Goal: Task Accomplishment & Management: Manage account settings

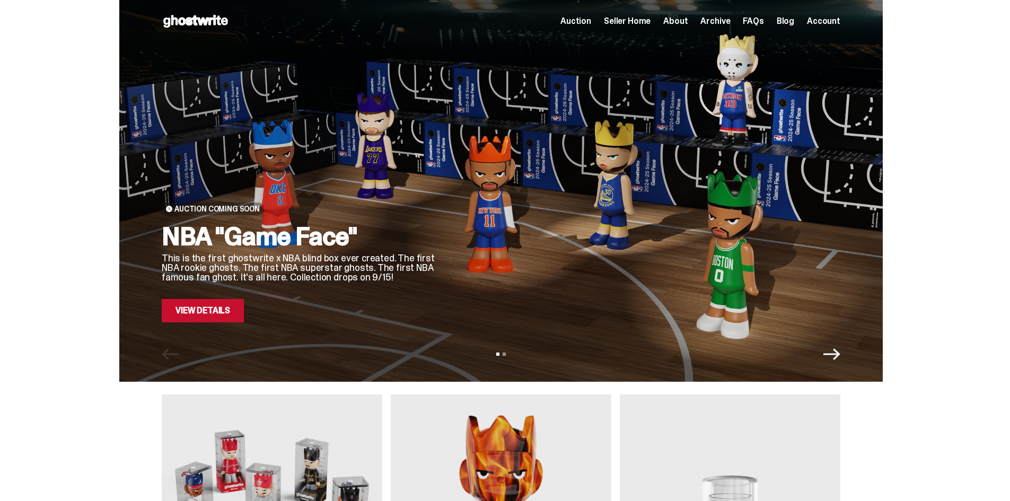
click at [635, 19] on span "Seller Home" at bounding box center [627, 21] width 47 height 8
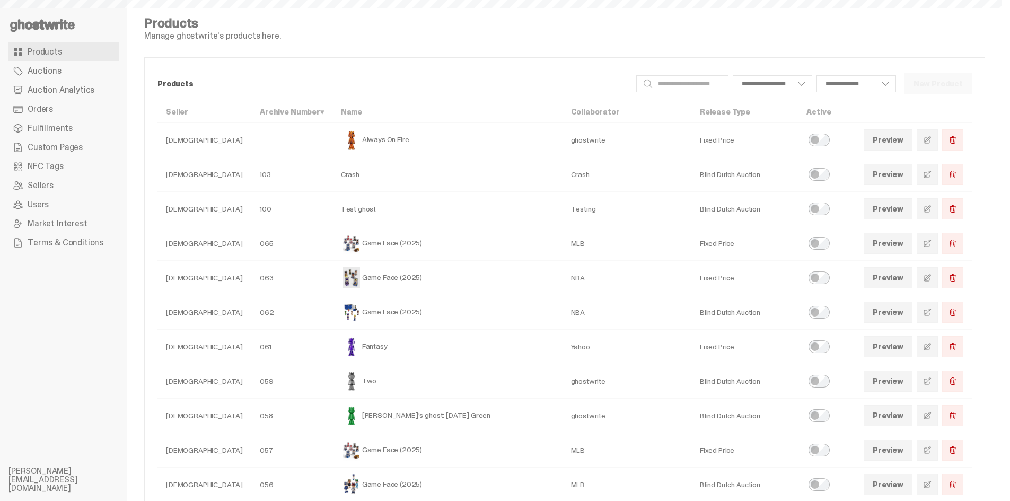
click at [62, 152] on span "Custom Pages" at bounding box center [55, 147] width 55 height 8
select select
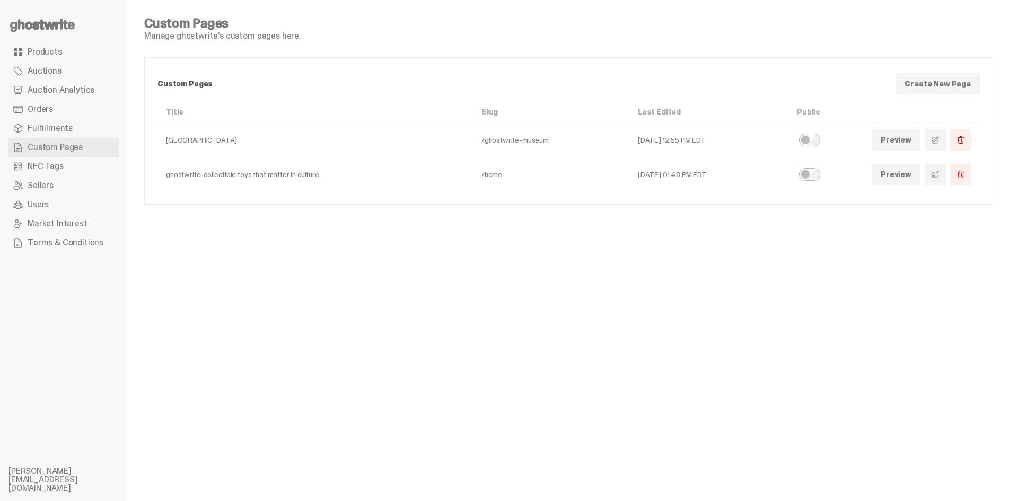
click at [935, 175] on span at bounding box center [935, 174] width 8 height 8
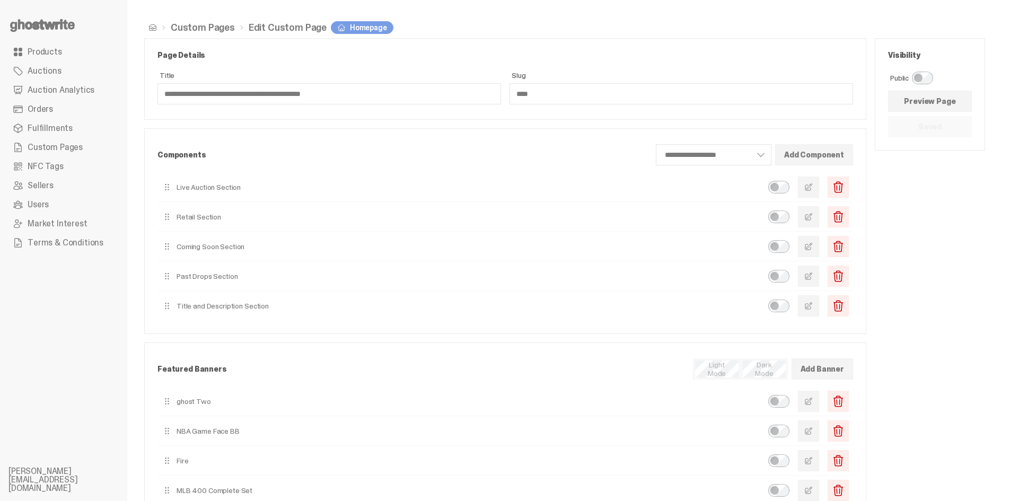
click at [819, 244] on button "button" at bounding box center [808, 246] width 21 height 21
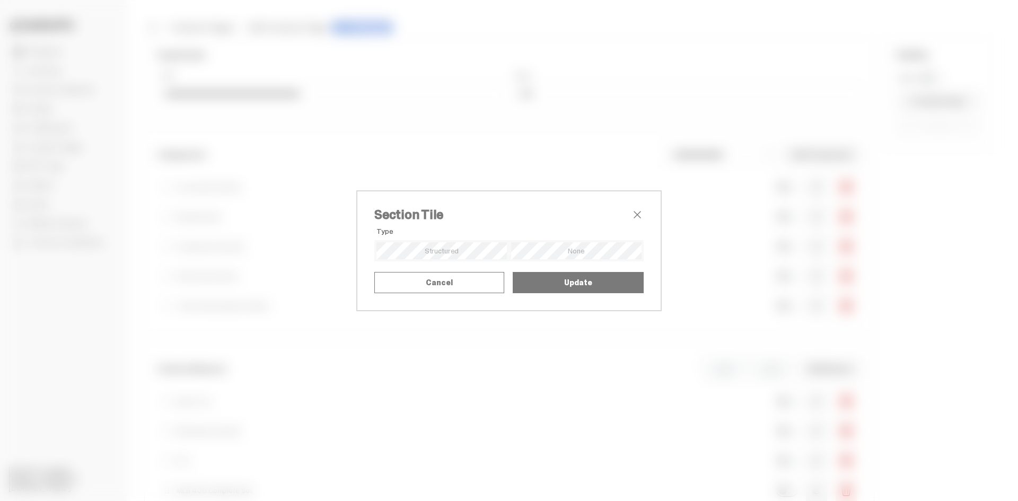
click at [582, 293] on button "Update" at bounding box center [578, 282] width 131 height 21
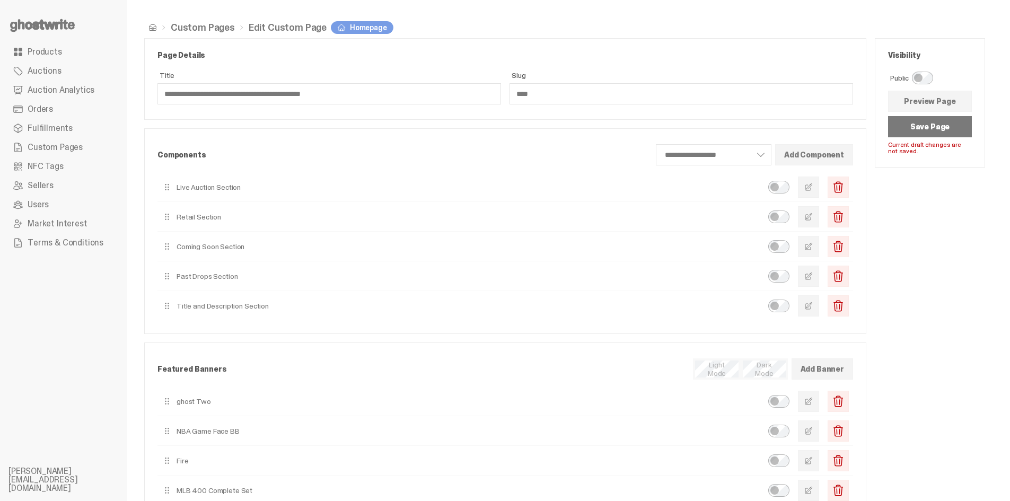
drag, startPoint x: 915, startPoint y: 129, endPoint x: 743, endPoint y: 122, distance: 171.9
click at [915, 129] on button "Save Page" at bounding box center [930, 126] width 84 height 21
click at [813, 186] on span "button" at bounding box center [808, 187] width 8 height 8
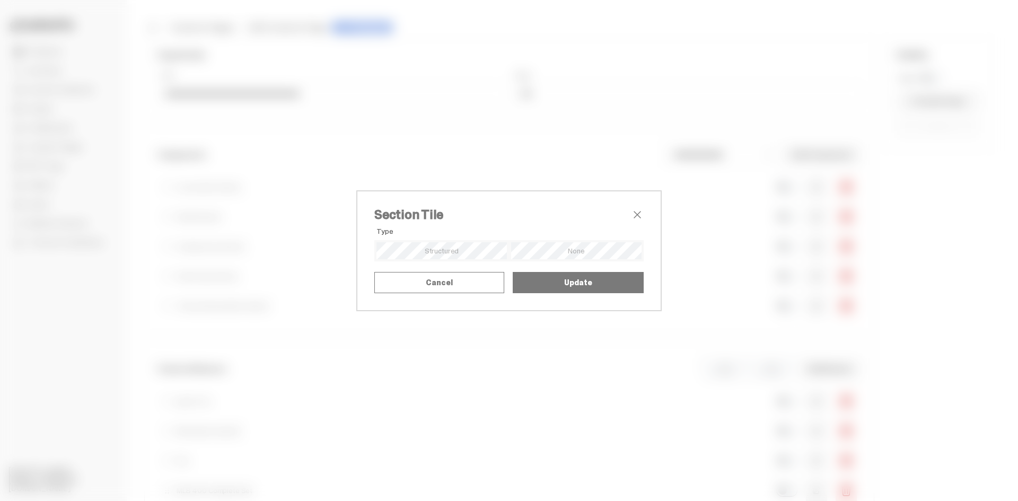
click at [637, 208] on span "close" at bounding box center [637, 214] width 13 height 13
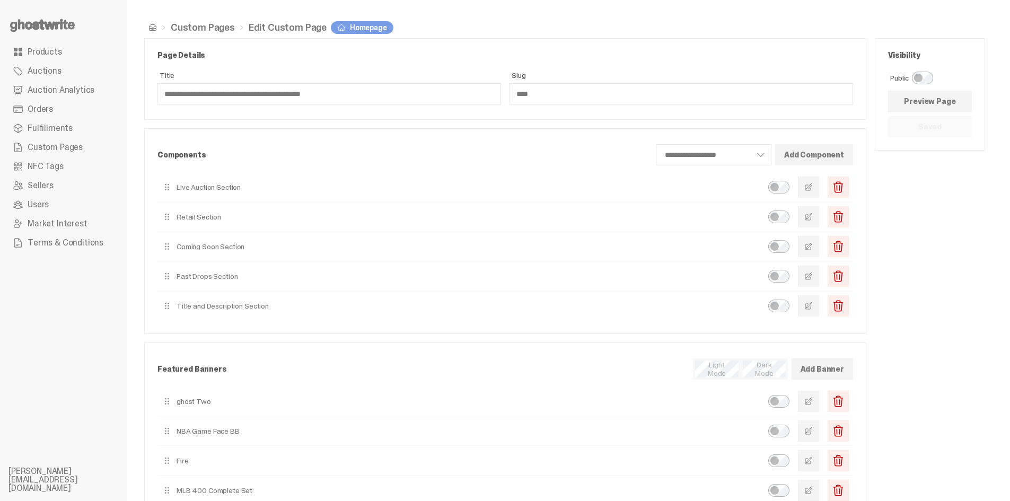
click at [819, 244] on button "button" at bounding box center [808, 246] width 21 height 21
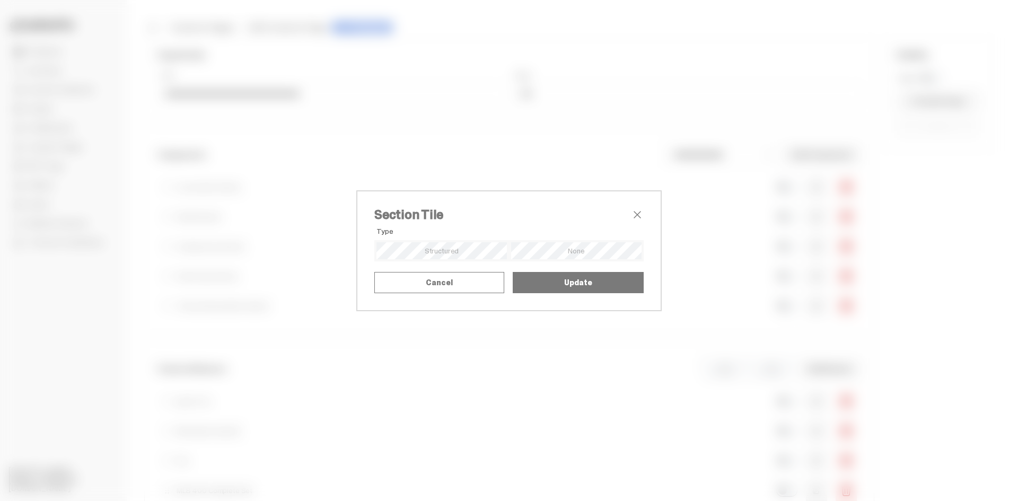
click at [636, 208] on span "close" at bounding box center [637, 214] width 13 height 13
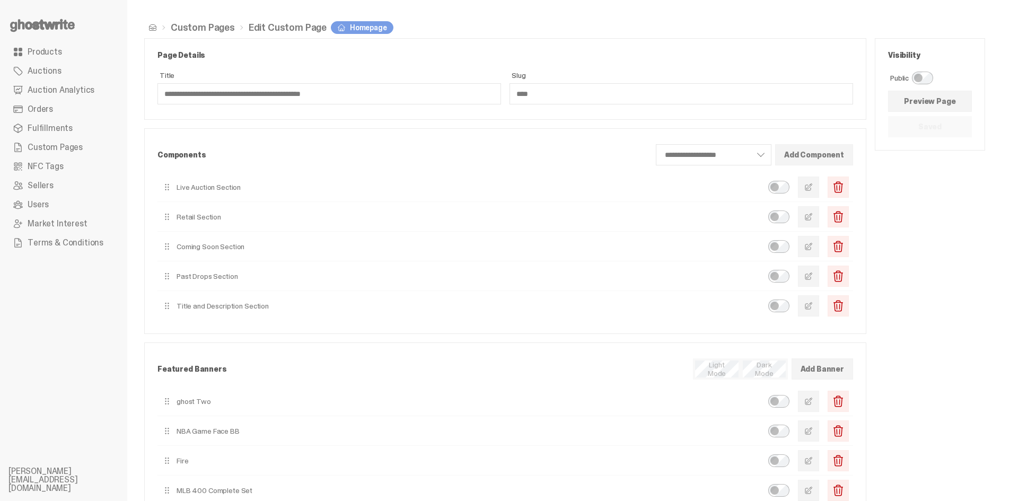
click at [819, 312] on button "button" at bounding box center [808, 305] width 21 height 21
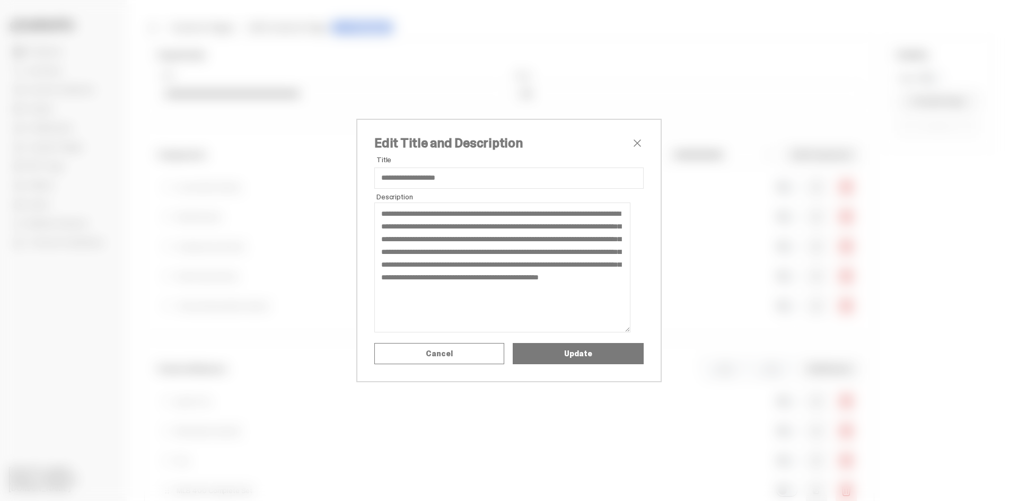
click at [634, 140] on span "close" at bounding box center [637, 143] width 13 height 13
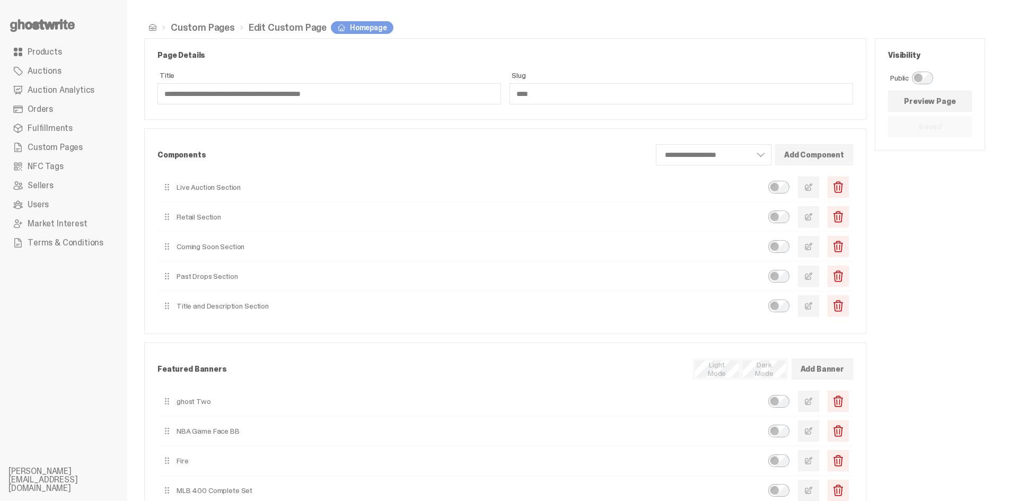
click at [807, 249] on button "button" at bounding box center [808, 246] width 21 height 21
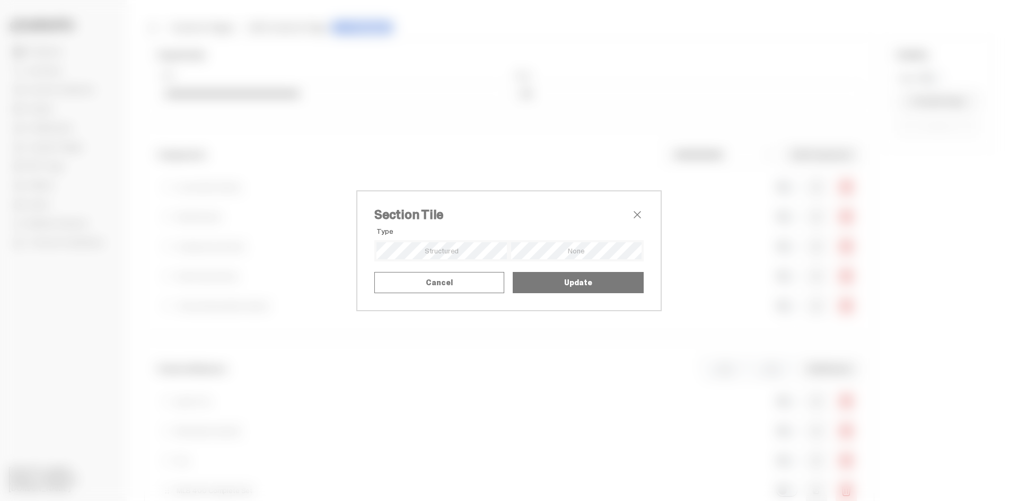
click at [633, 208] on span "close" at bounding box center [637, 214] width 13 height 13
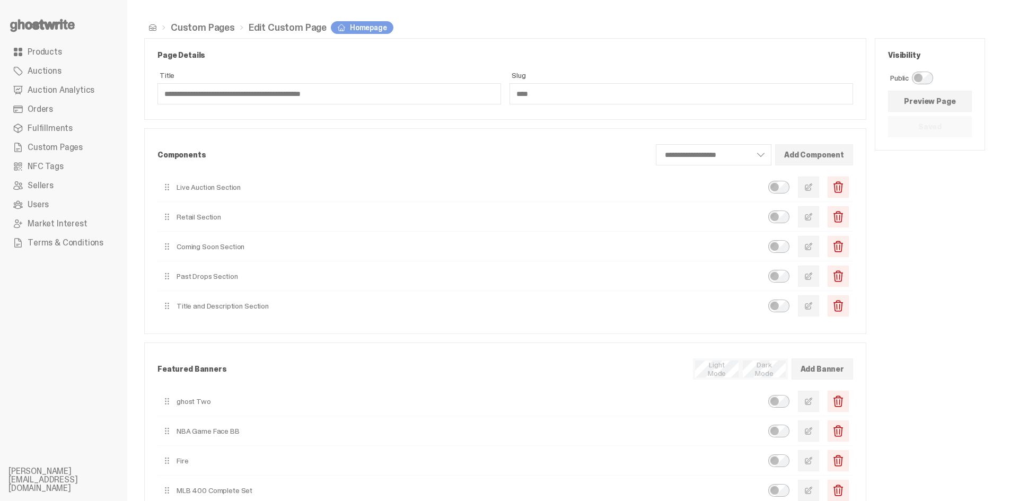
click at [833, 160] on button "Add Component" at bounding box center [814, 154] width 78 height 21
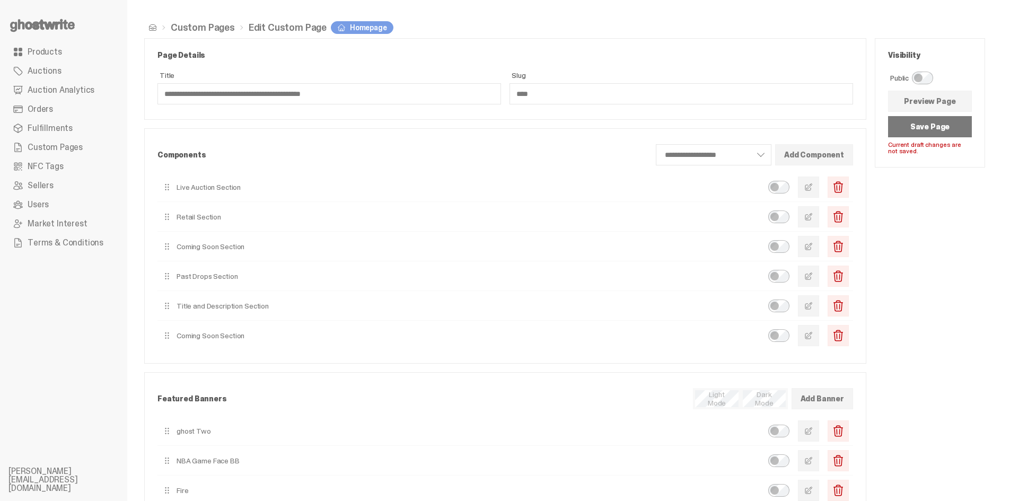
click at [813, 336] on span "button" at bounding box center [808, 335] width 8 height 8
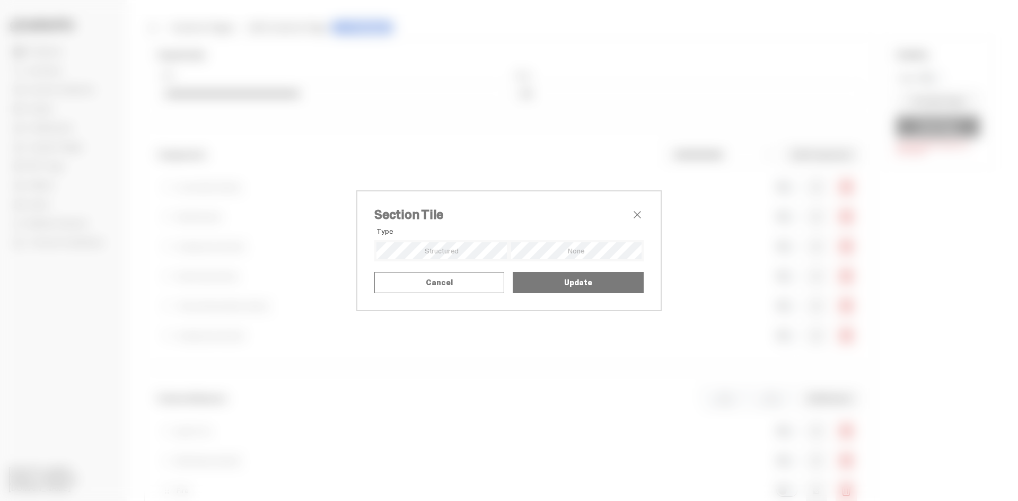
click at [0, 0] on div "Select a product" at bounding box center [0, 0] width 0 height 0
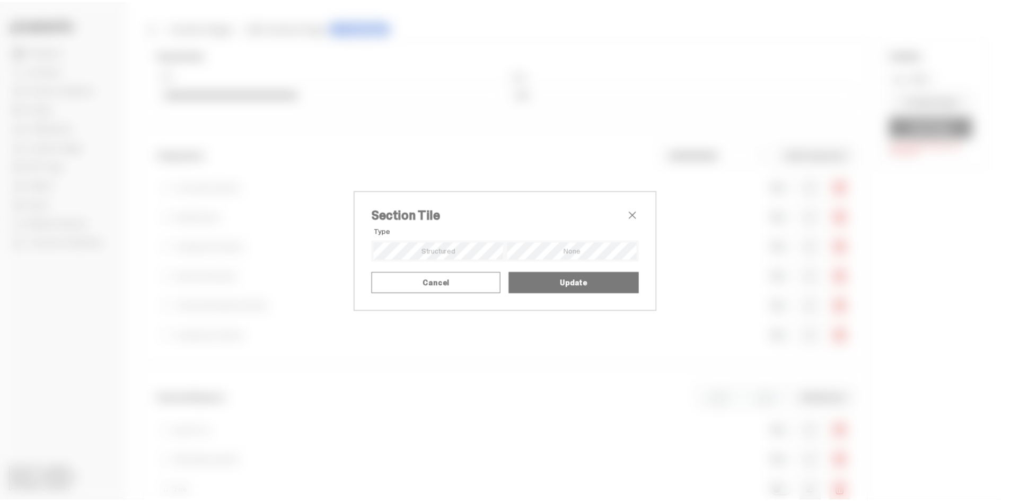
scroll to position [424, 0]
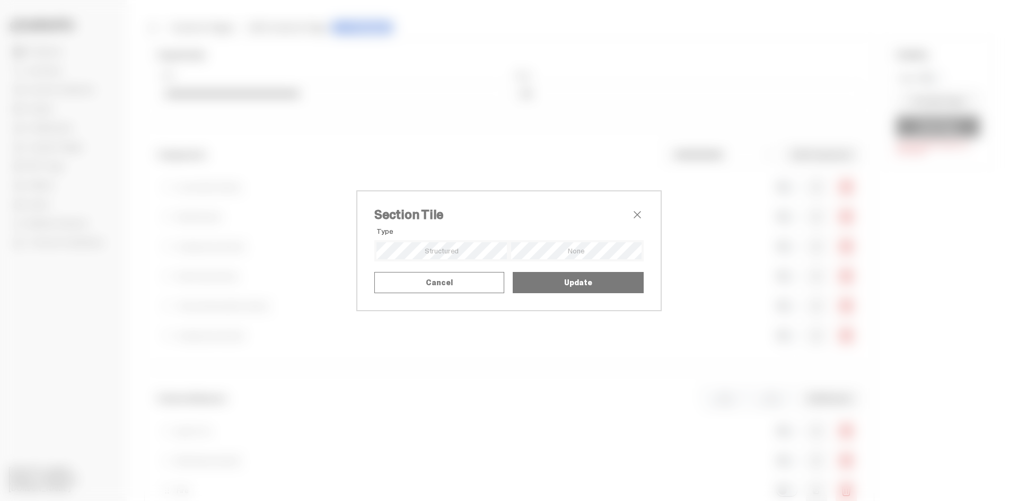
click at [631, 208] on span "close" at bounding box center [637, 214] width 13 height 13
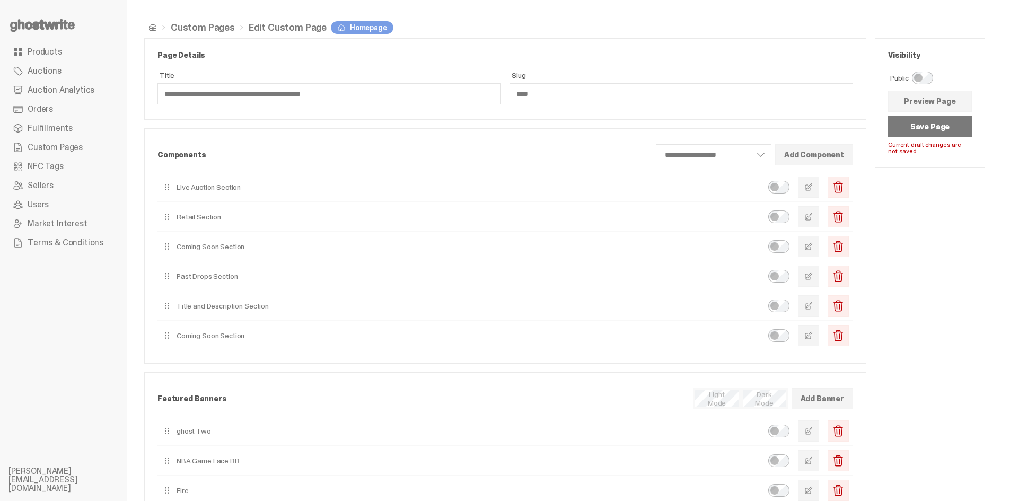
click at [845, 334] on span "button" at bounding box center [838, 335] width 13 height 13
type button "5"
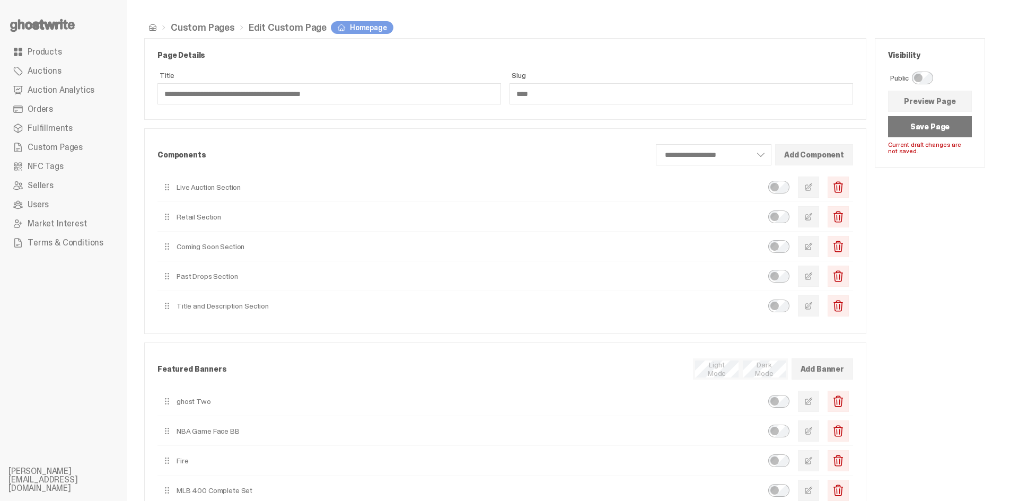
click at [811, 244] on button "button" at bounding box center [808, 246] width 21 height 21
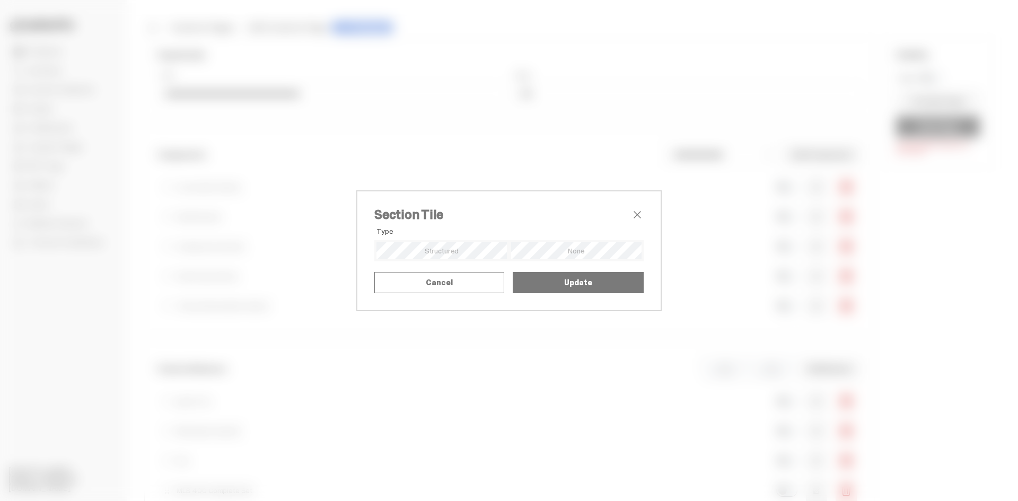
drag, startPoint x: 637, startPoint y: 248, endPoint x: 638, endPoint y: 281, distance: 33.4
click at [0, 0] on div "Alignment Mode Title Upload SVG as Title Title SVG Drop your image or browse 3/…" at bounding box center [0, 0] width 0 height 0
drag, startPoint x: 378, startPoint y: 201, endPoint x: 633, endPoint y: 245, distance: 258.9
click at [0, 0] on textarea "**********" at bounding box center [0, 0] width 0 height 0
click at [635, 208] on span "close" at bounding box center [637, 214] width 13 height 13
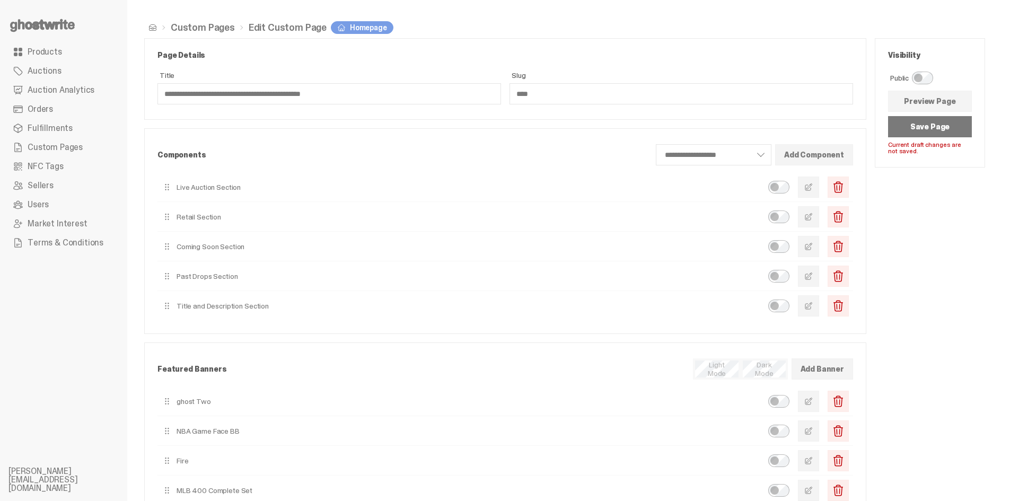
click at [815, 252] on button "button" at bounding box center [808, 246] width 21 height 21
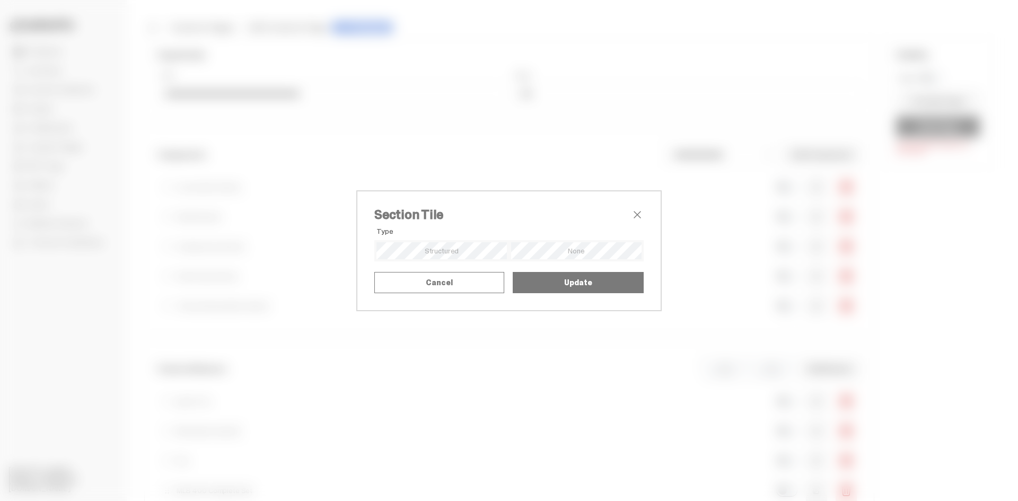
click at [633, 208] on span "close" at bounding box center [637, 214] width 13 height 13
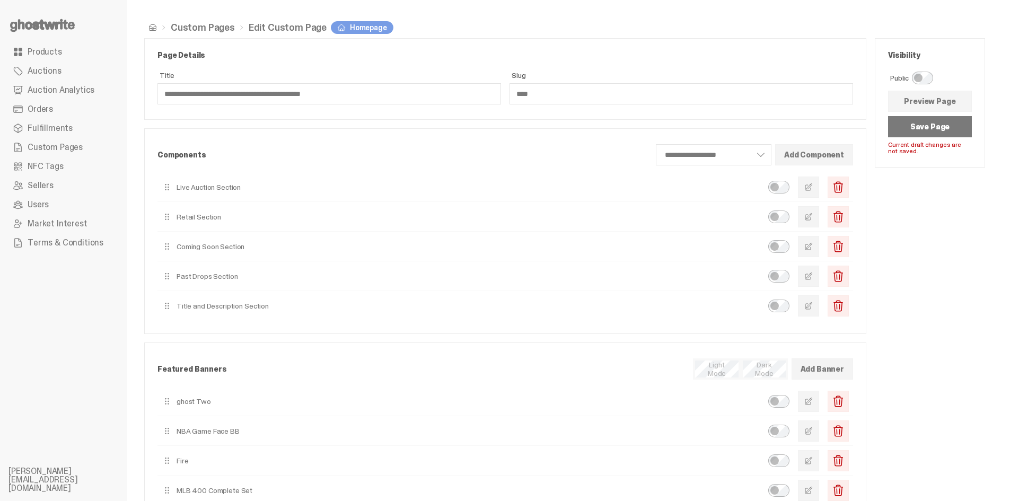
click at [954, 130] on button "Save Page" at bounding box center [930, 126] width 84 height 21
click at [48, 27] on use at bounding box center [42, 25] width 65 height 13
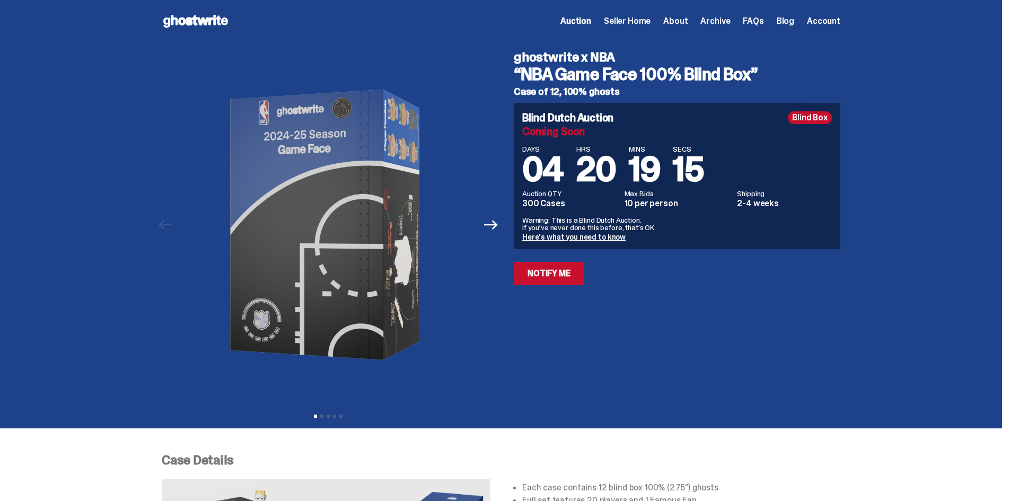
click at [205, 20] on use at bounding box center [195, 21] width 65 height 13
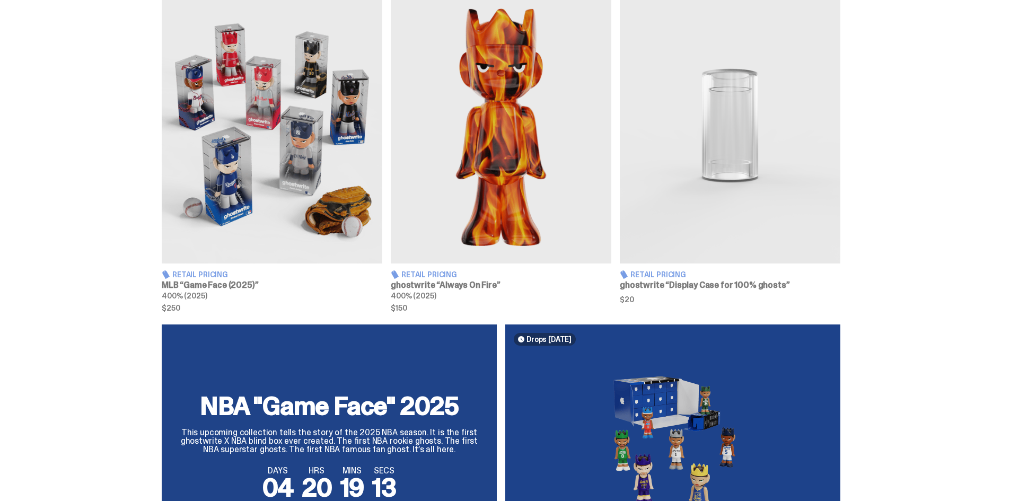
scroll to position [583, 0]
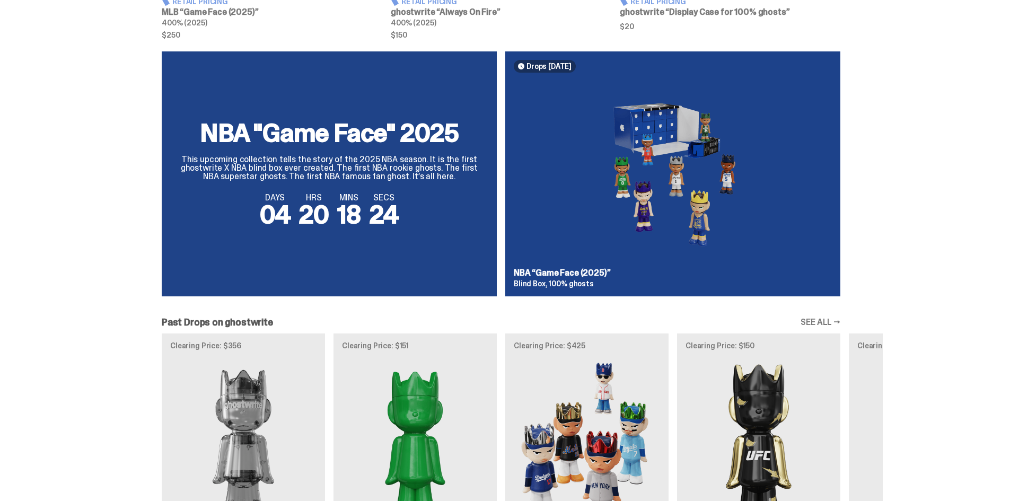
scroll to position [689, 0]
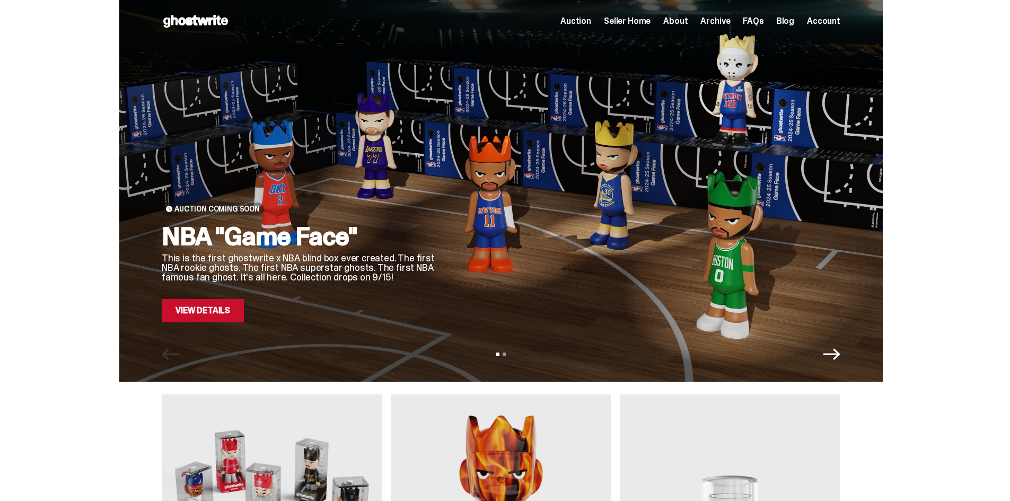
click at [968, 218] on div "Auction Coming Soon NBA "Game Face" This is the first ghostwrite x NBA blind bo…" at bounding box center [501, 191] width 1002 height 382
click at [794, 20] on link "Blog" at bounding box center [785, 21] width 17 height 8
